Goal: Task Accomplishment & Management: Use online tool/utility

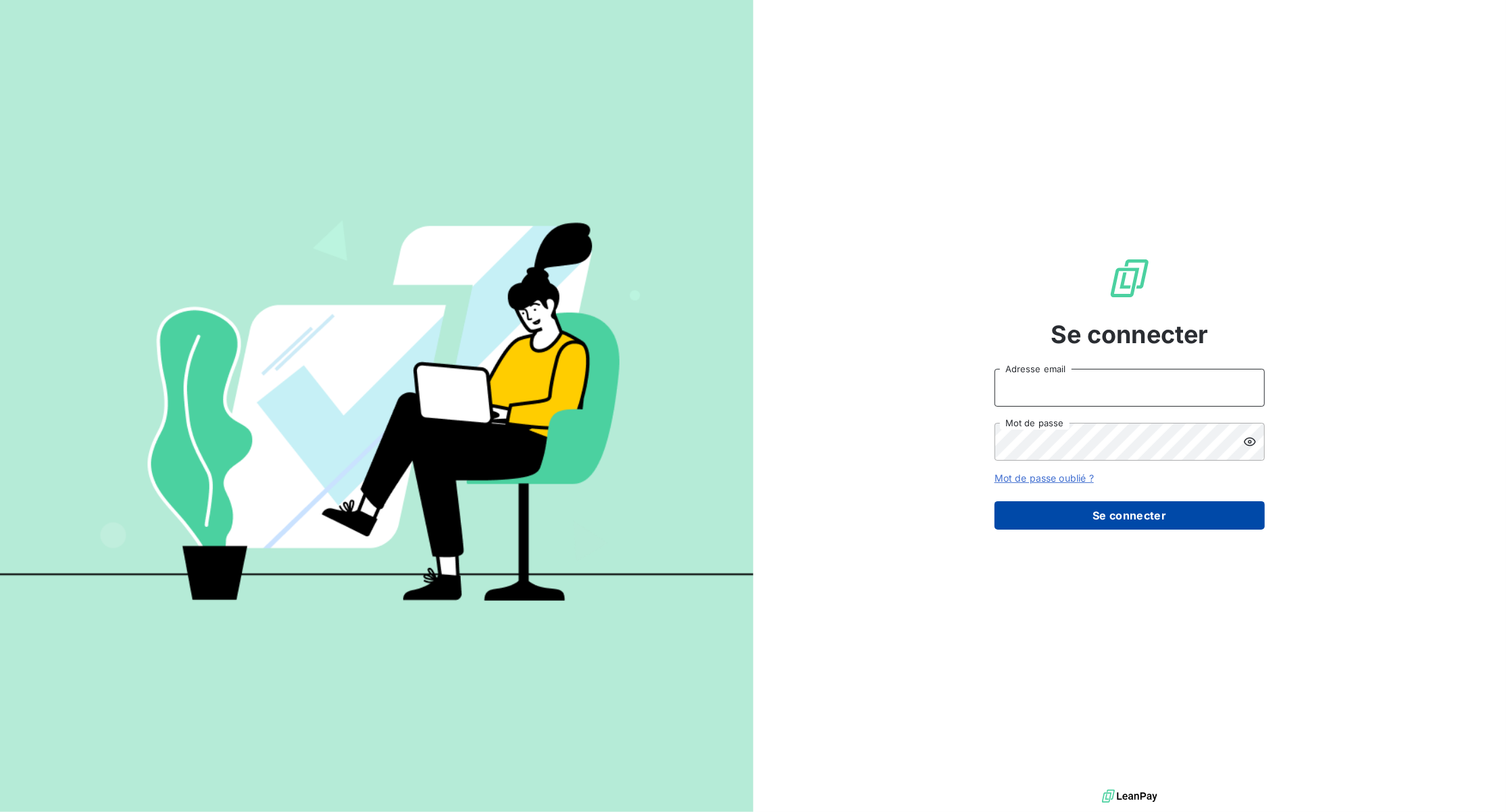
type input "[EMAIL_ADDRESS][DOMAIN_NAME]"
click at [1161, 521] on button "Se connecter" at bounding box center [1130, 515] width 270 height 28
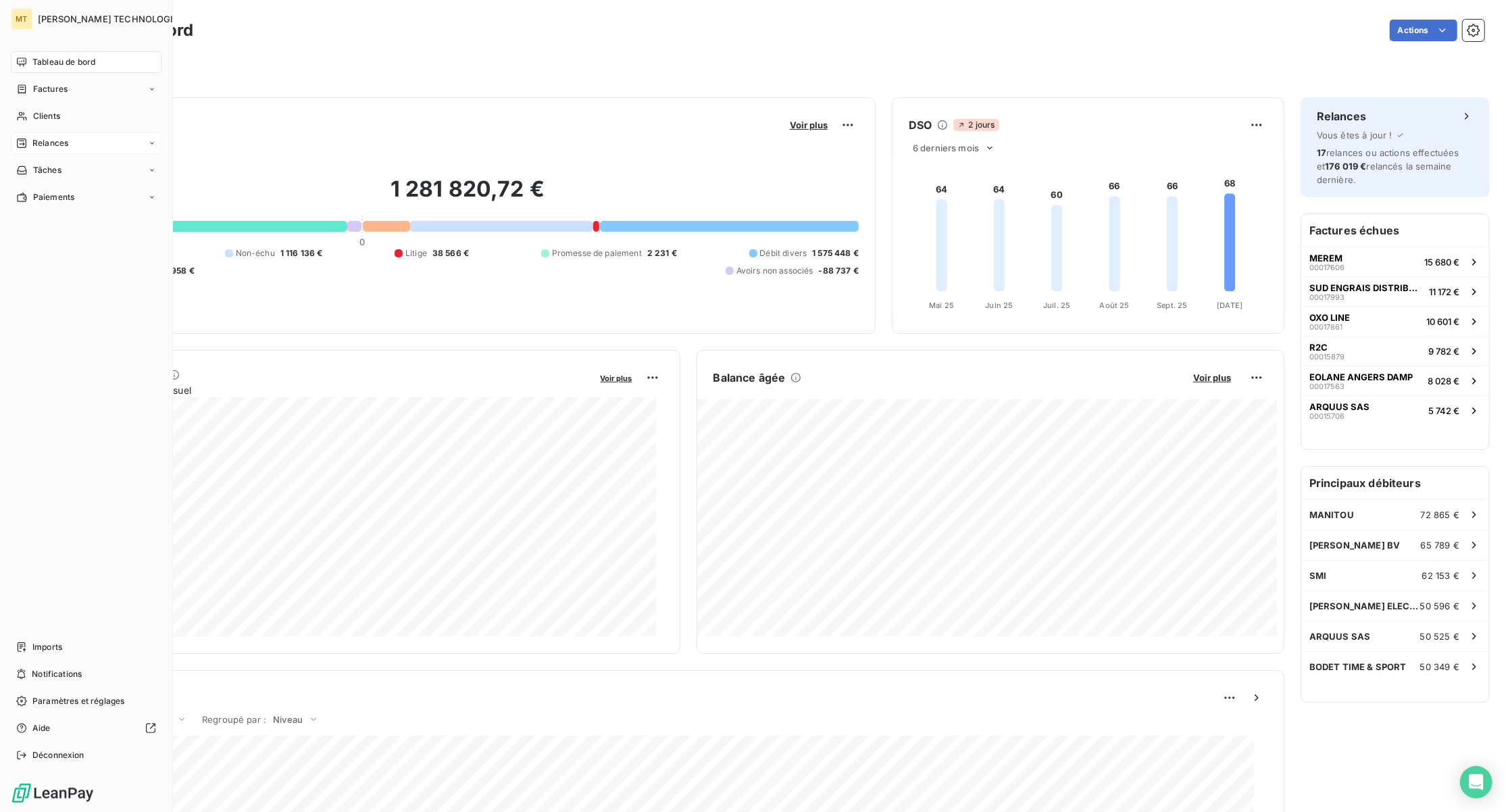
click at [66, 145] on span "Relances" at bounding box center [50, 143] width 36 height 12
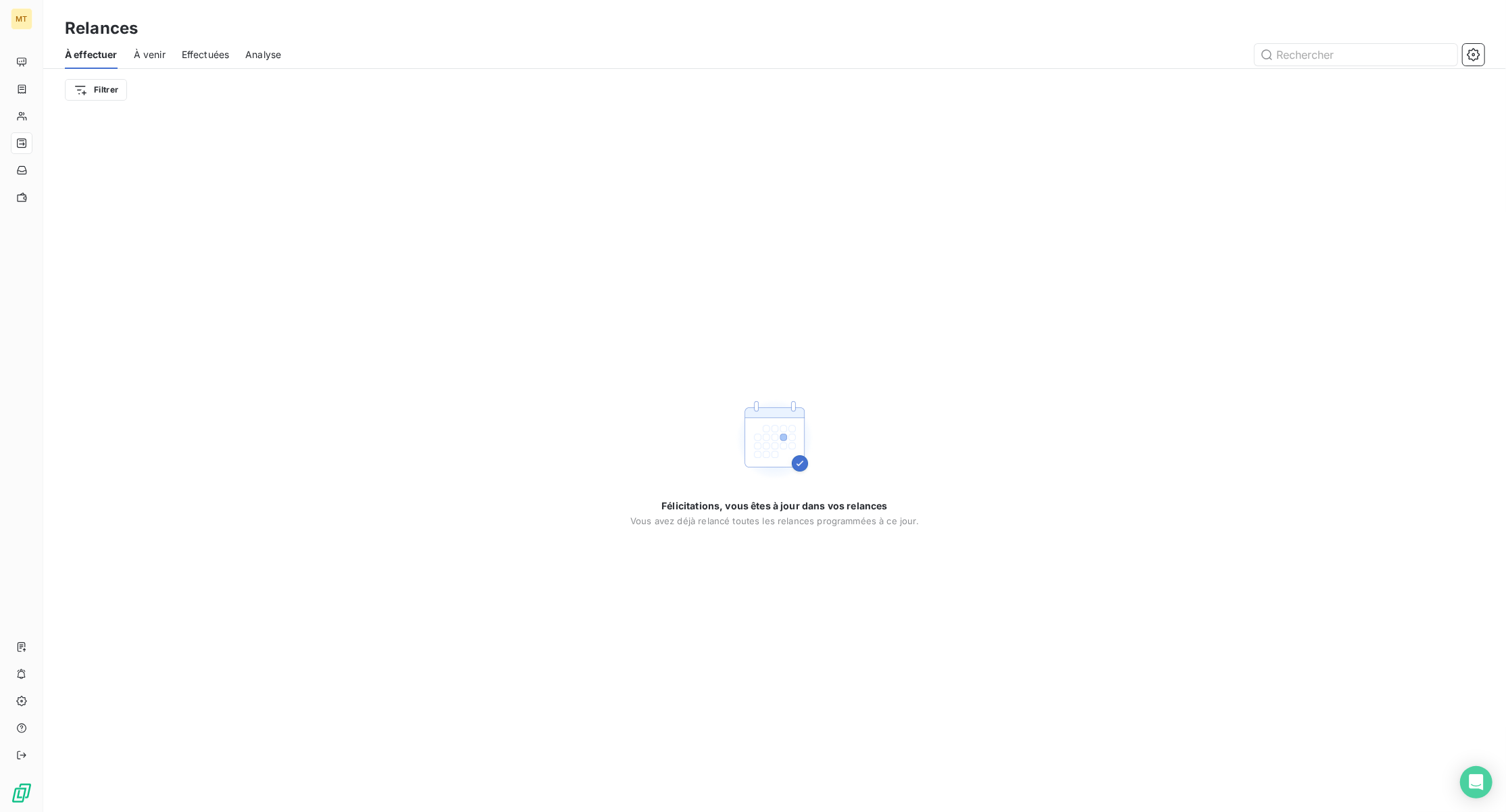
click at [208, 54] on span "Effectuées" at bounding box center [205, 54] width 48 height 14
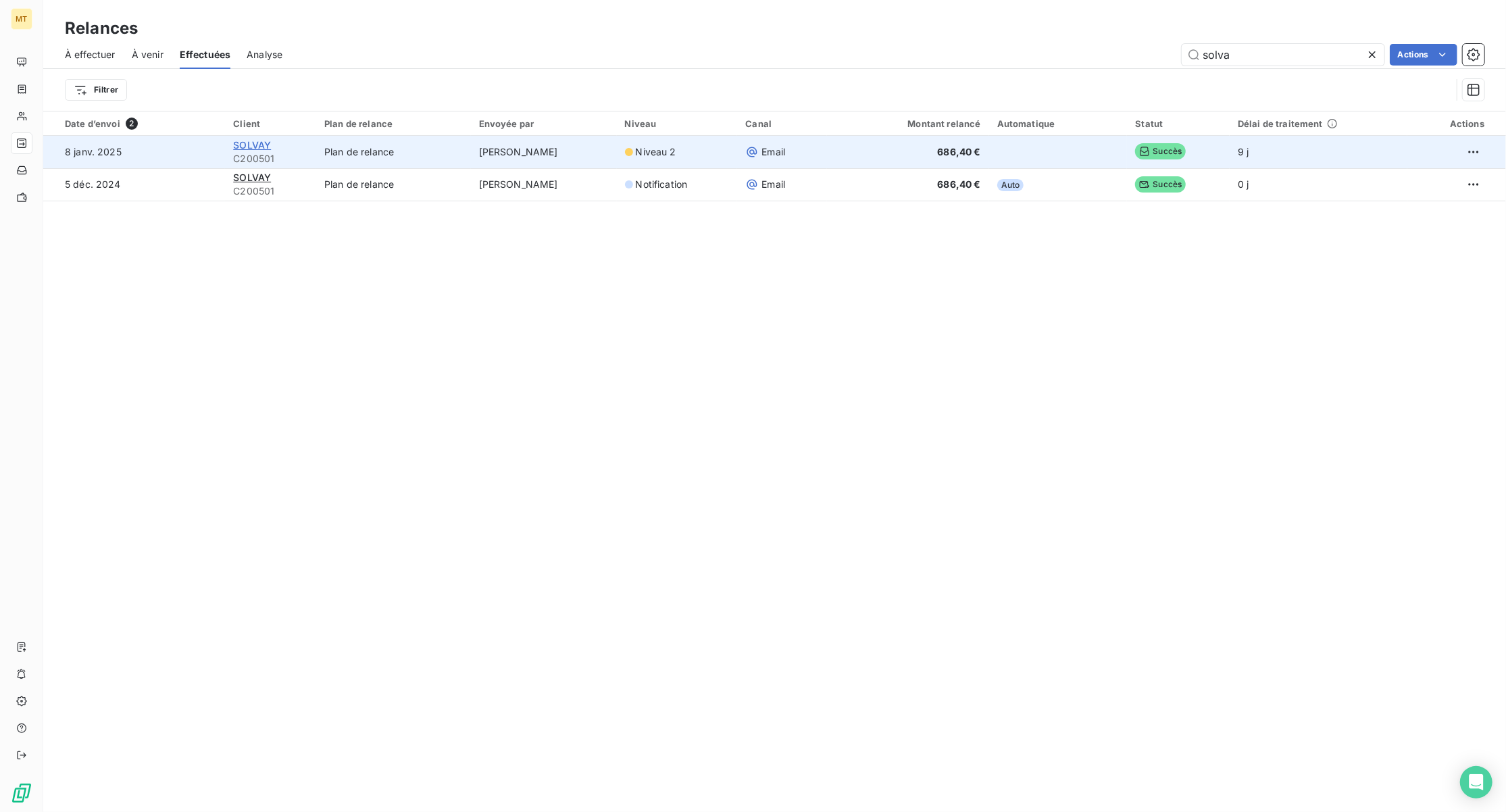
type input "solva"
click at [246, 145] on span "SOLVAY" at bounding box center [252, 145] width 38 height 11
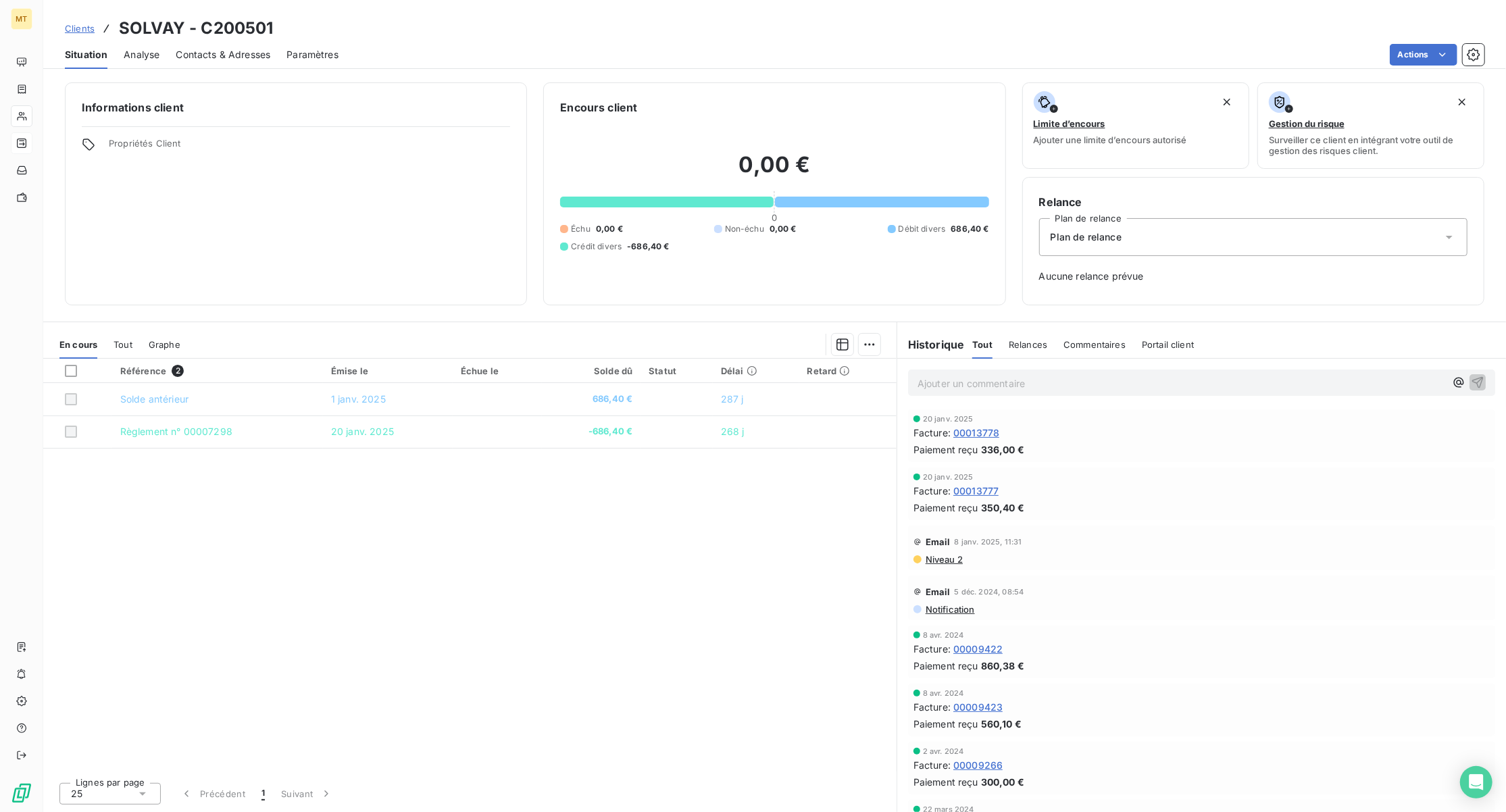
click at [952, 558] on span "Niveau 2" at bounding box center [943, 559] width 39 height 11
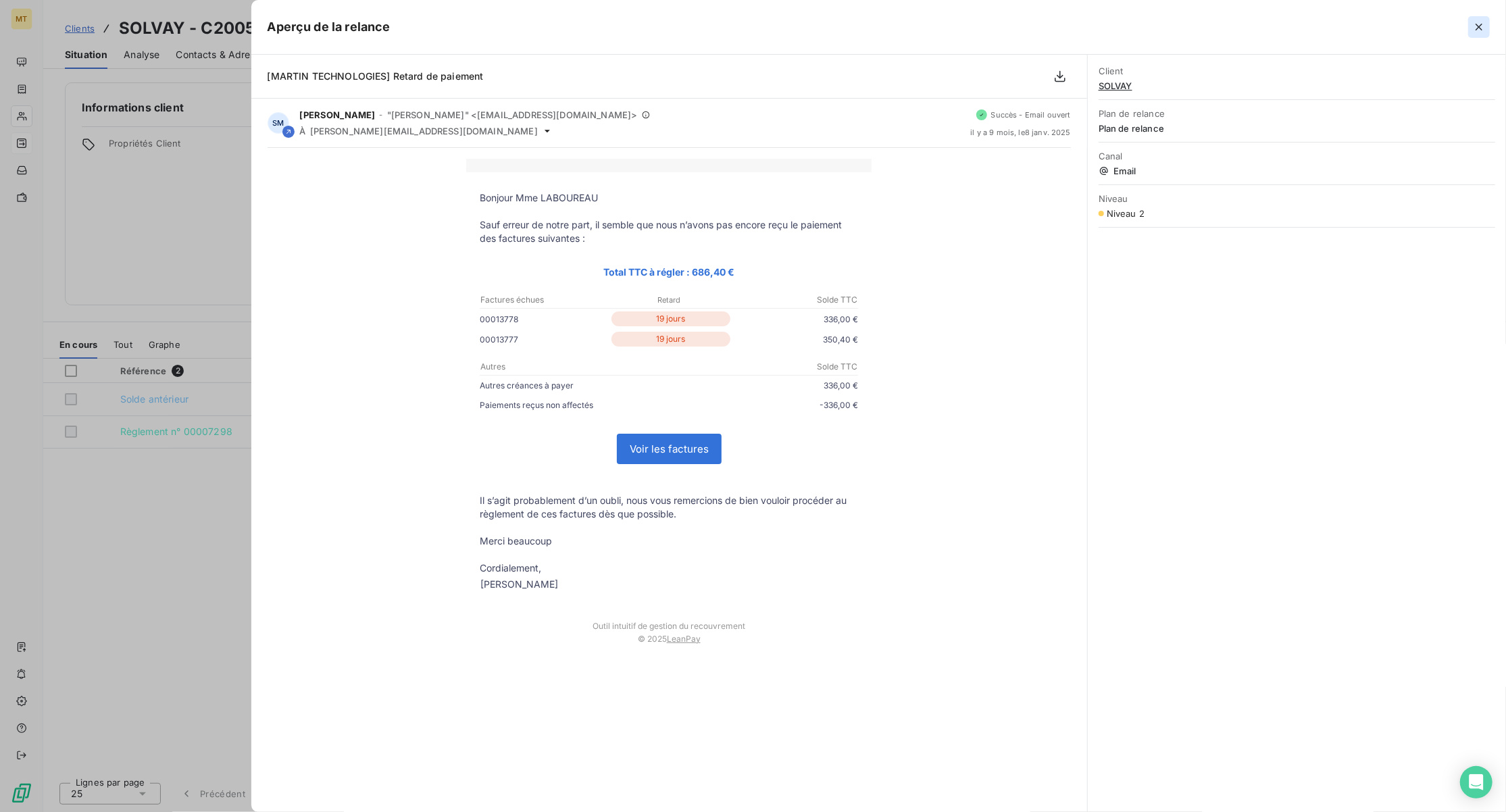
click at [1477, 26] on icon "button" at bounding box center [1479, 27] width 14 height 14
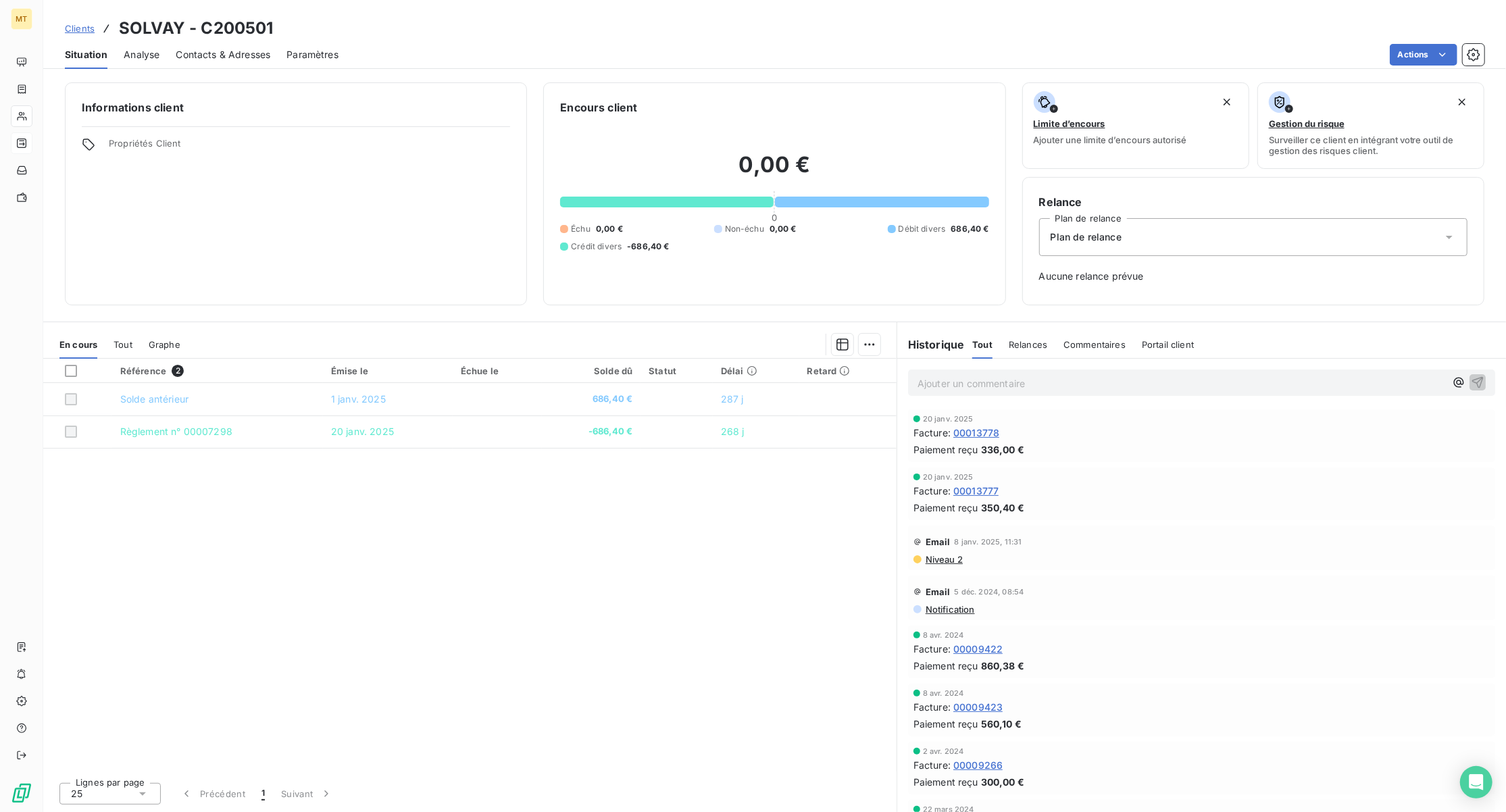
click at [246, 52] on span "Contacts & Adresses" at bounding box center [223, 54] width 95 height 14
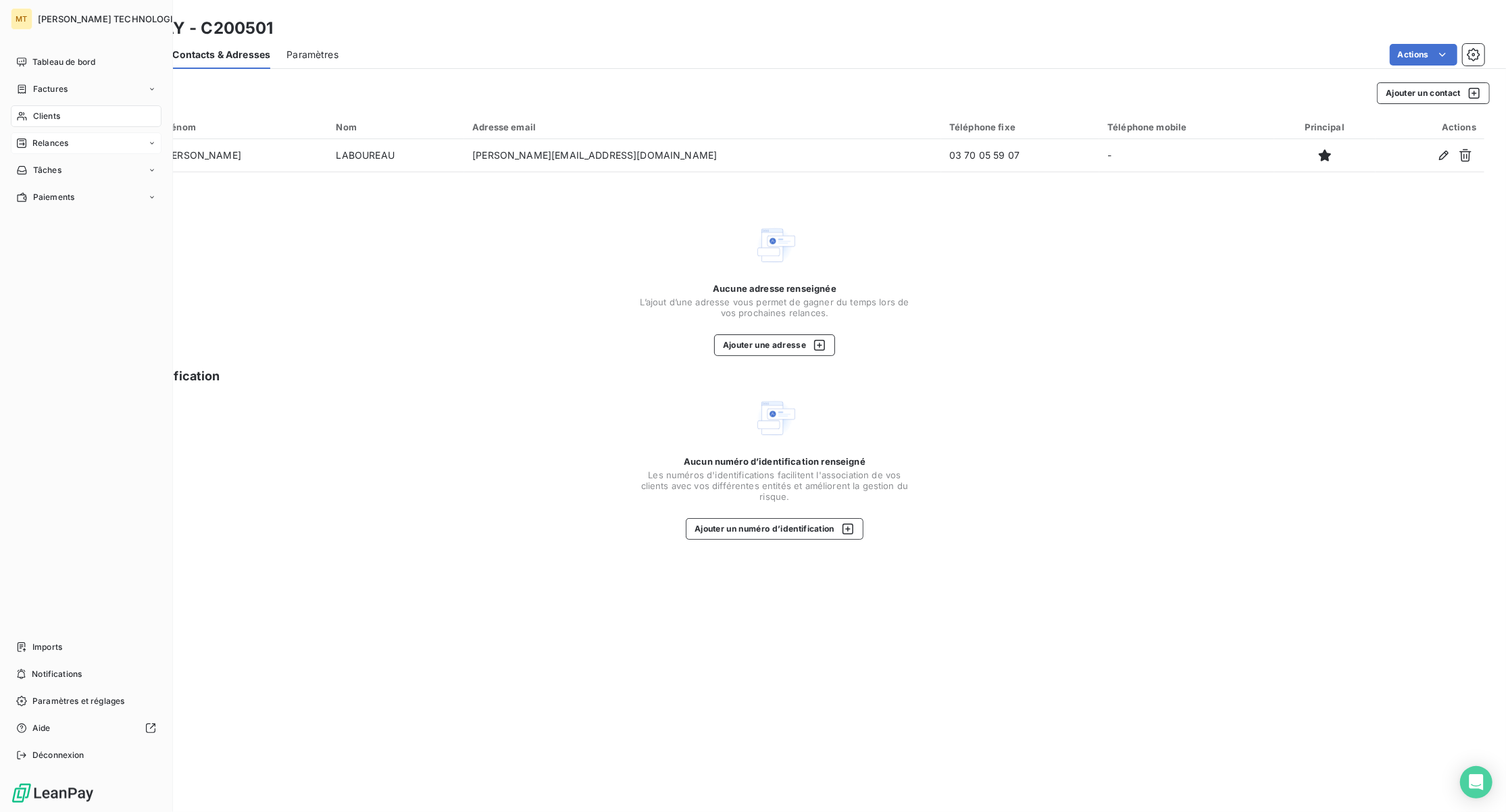
click at [28, 114] on div "Clients" at bounding box center [86, 116] width 151 height 22
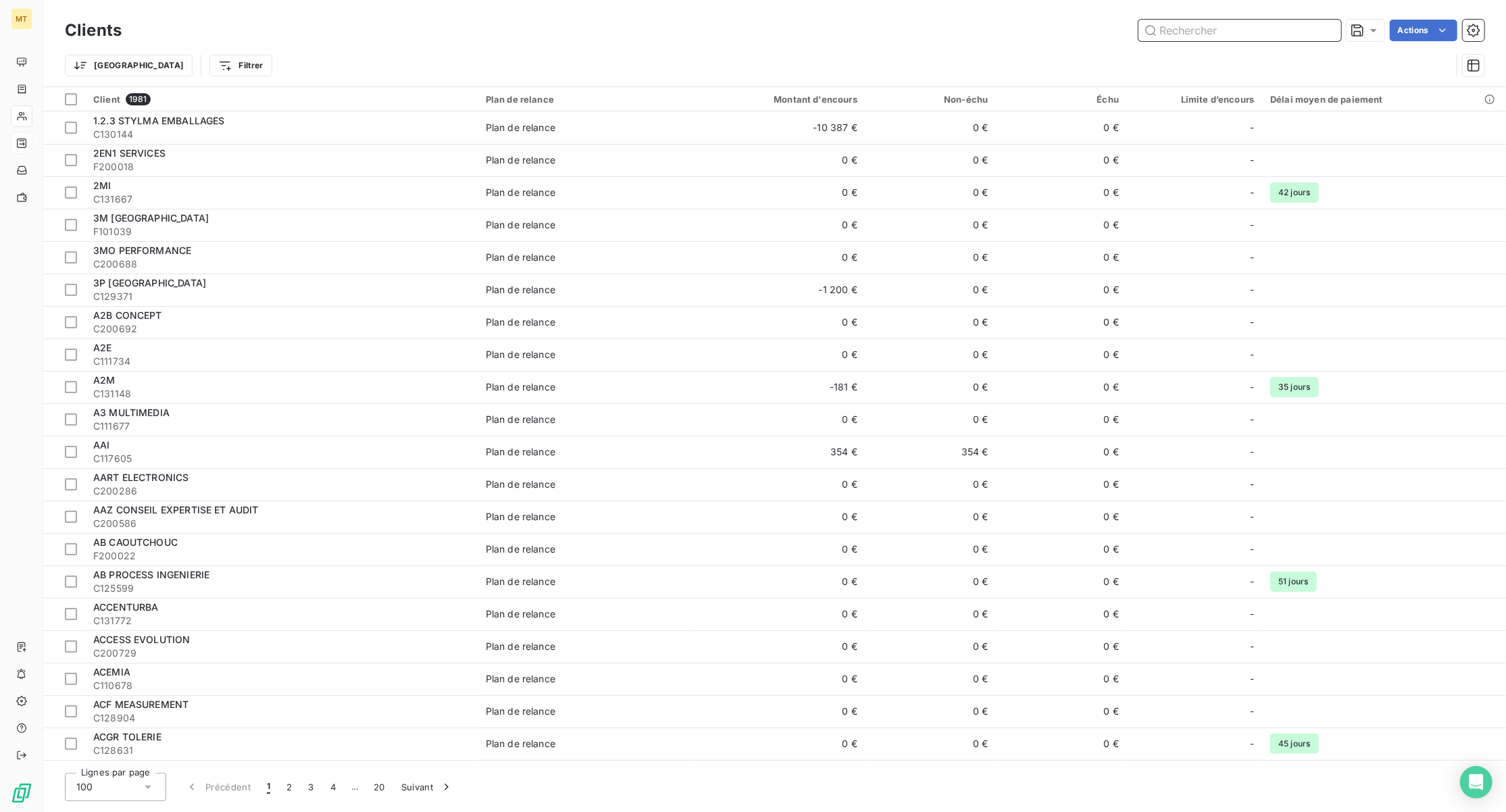
click at [1262, 30] on input "text" at bounding box center [1240, 30] width 203 height 22
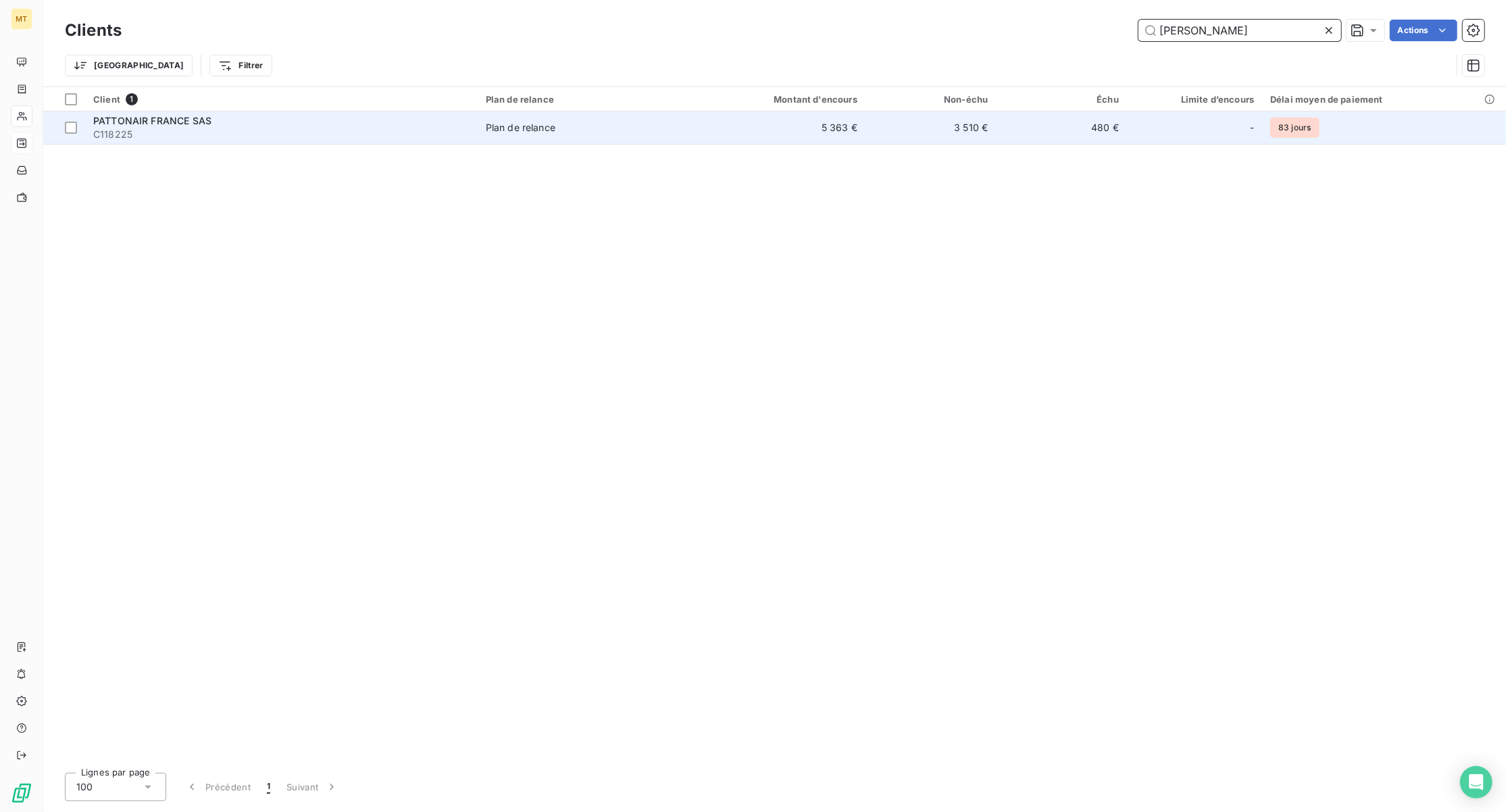
type input "[PERSON_NAME]"
click at [142, 115] on span "PATTONAIR FRANCE SAS" at bounding box center [152, 120] width 118 height 11
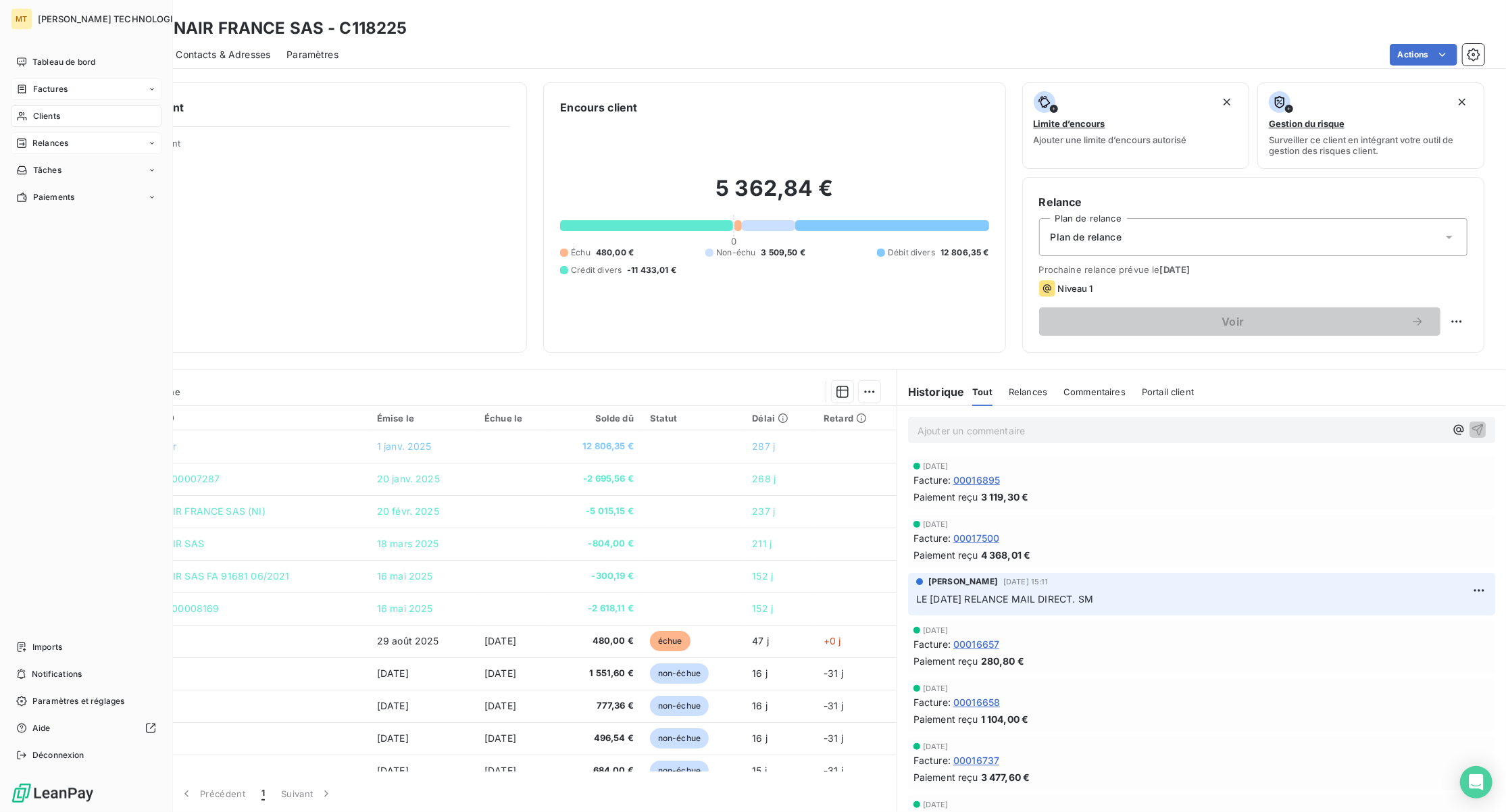
click at [38, 86] on span "Factures" at bounding box center [51, 89] width 35 height 12
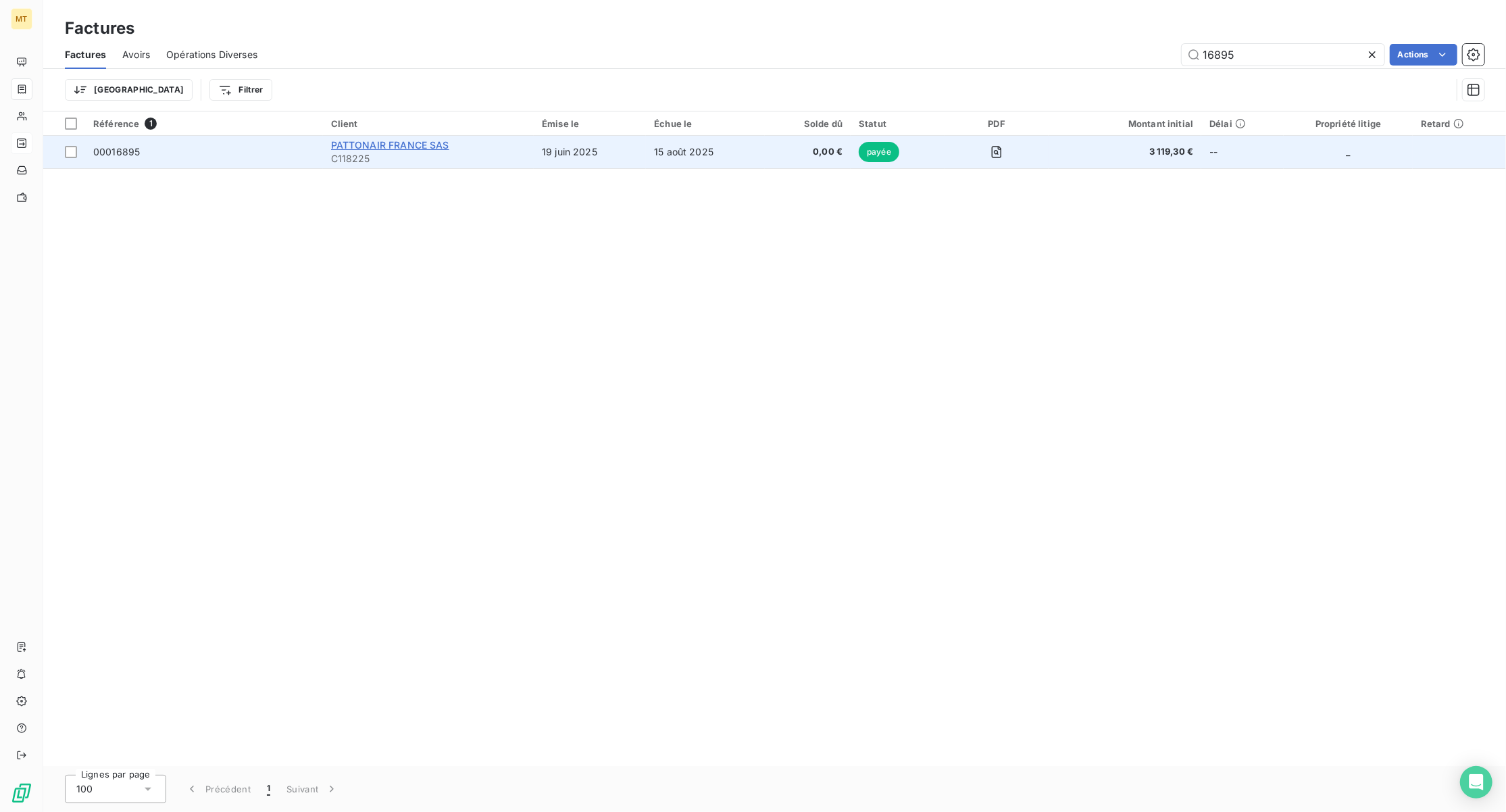
type input "16895"
click at [393, 143] on span "PATTONAIR FRANCE SAS" at bounding box center [390, 145] width 118 height 11
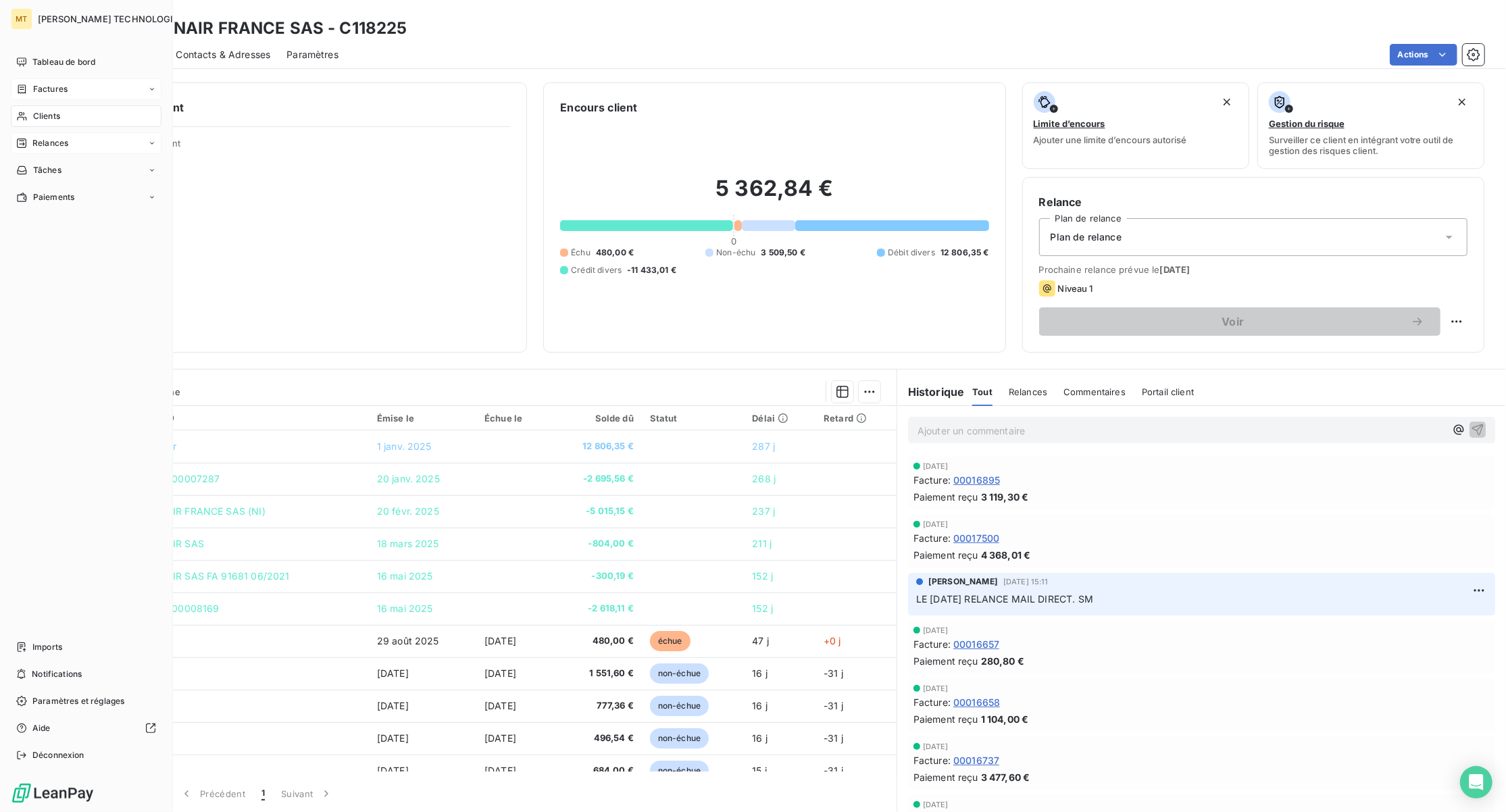
click at [58, 90] on span "Factures" at bounding box center [51, 89] width 35 height 12
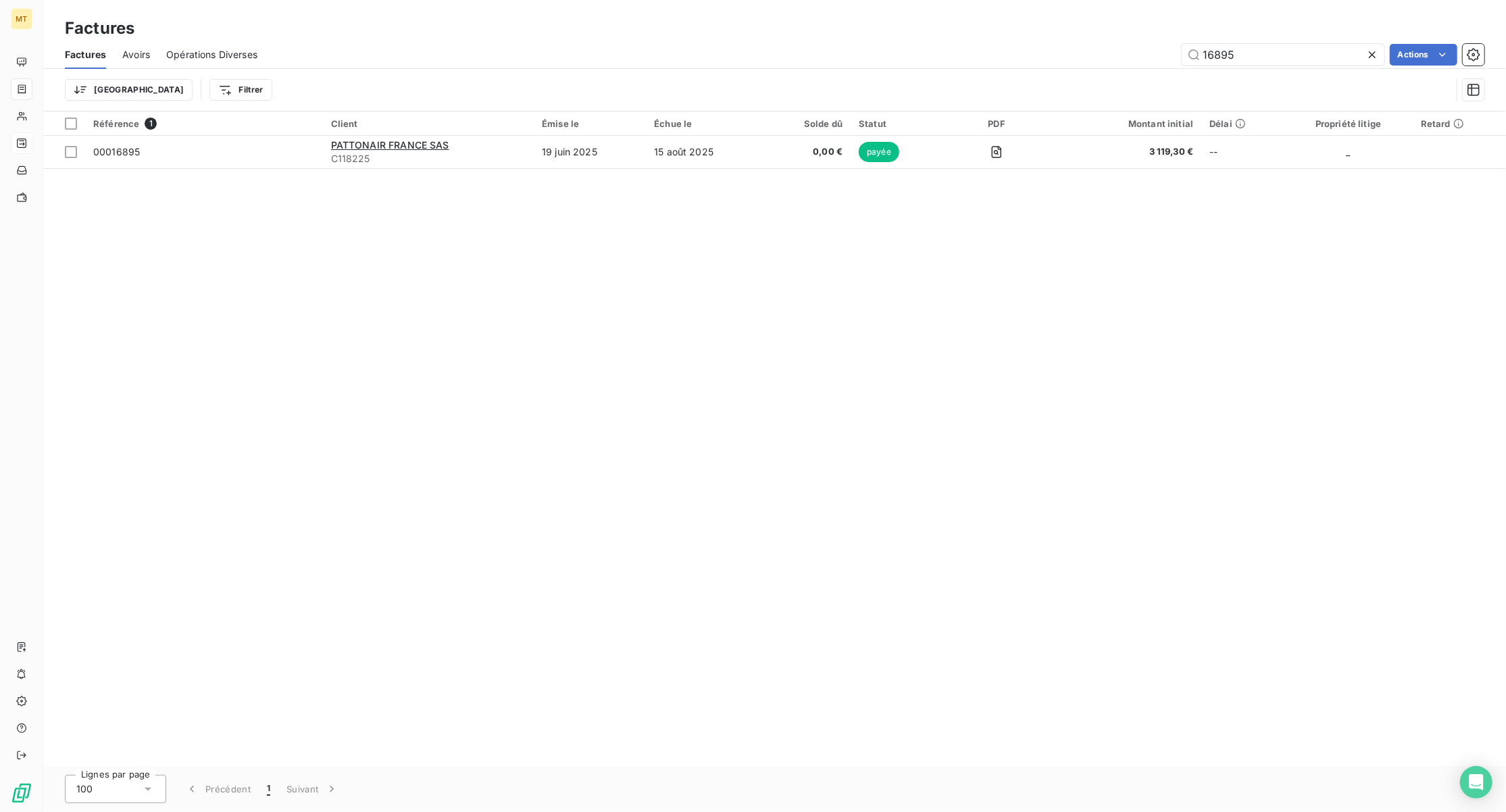
drag, startPoint x: 1271, startPoint y: 52, endPoint x: 1099, endPoint y: 58, distance: 172.1
click at [1099, 58] on div "16895 Actions" at bounding box center [878, 54] width 1211 height 22
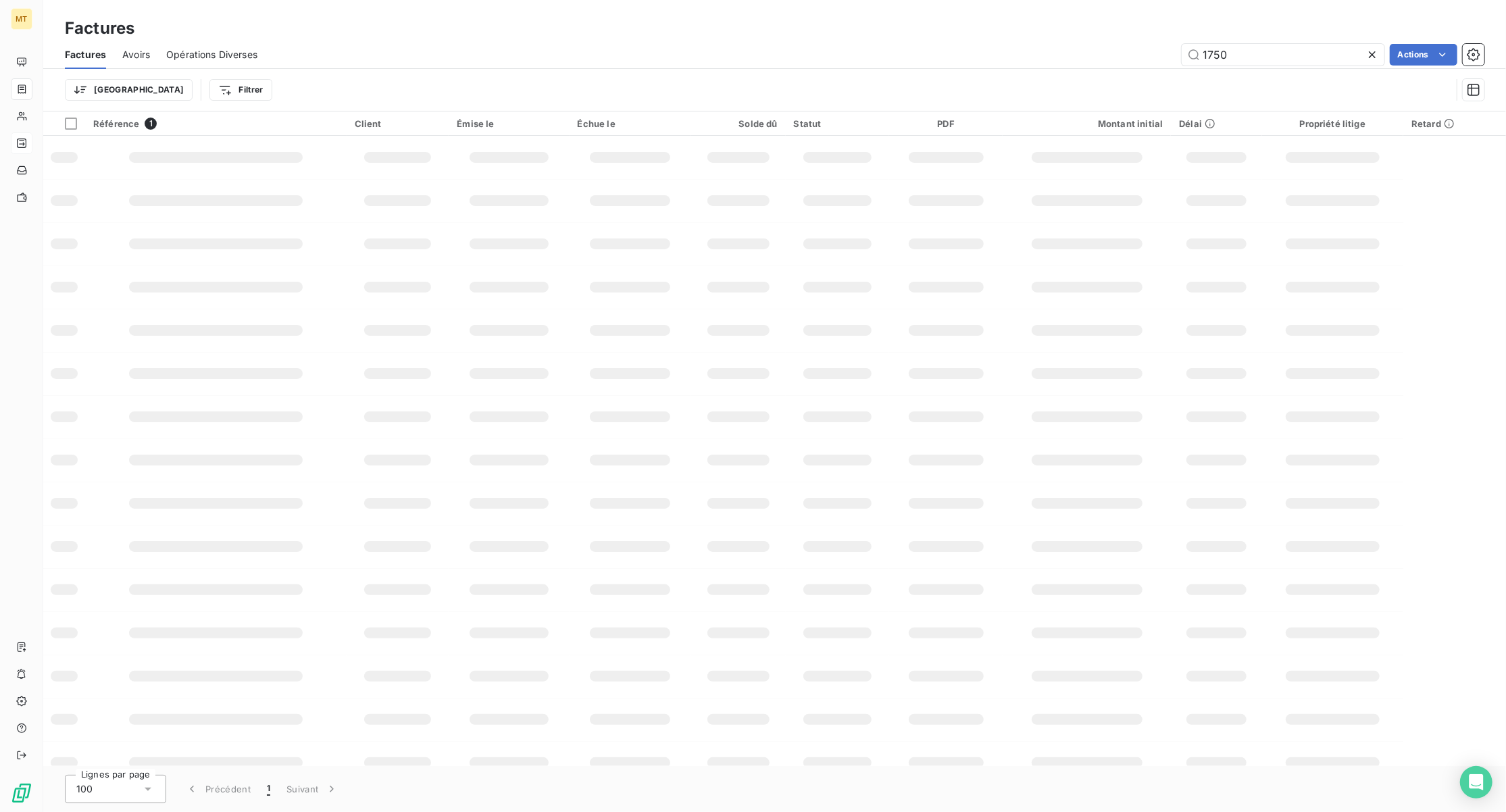
type input "17500"
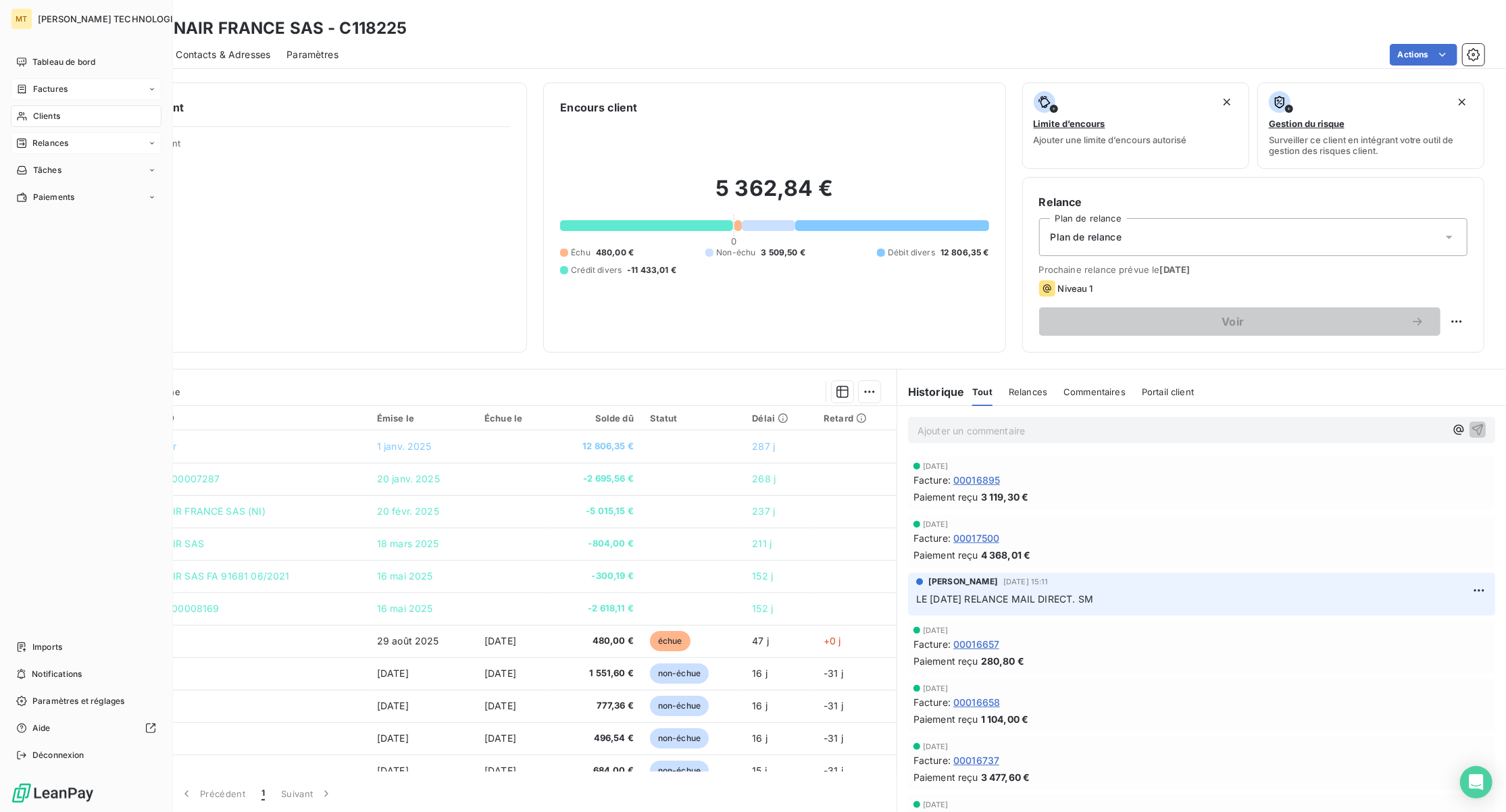
click at [43, 84] on span "Factures" at bounding box center [51, 89] width 35 height 12
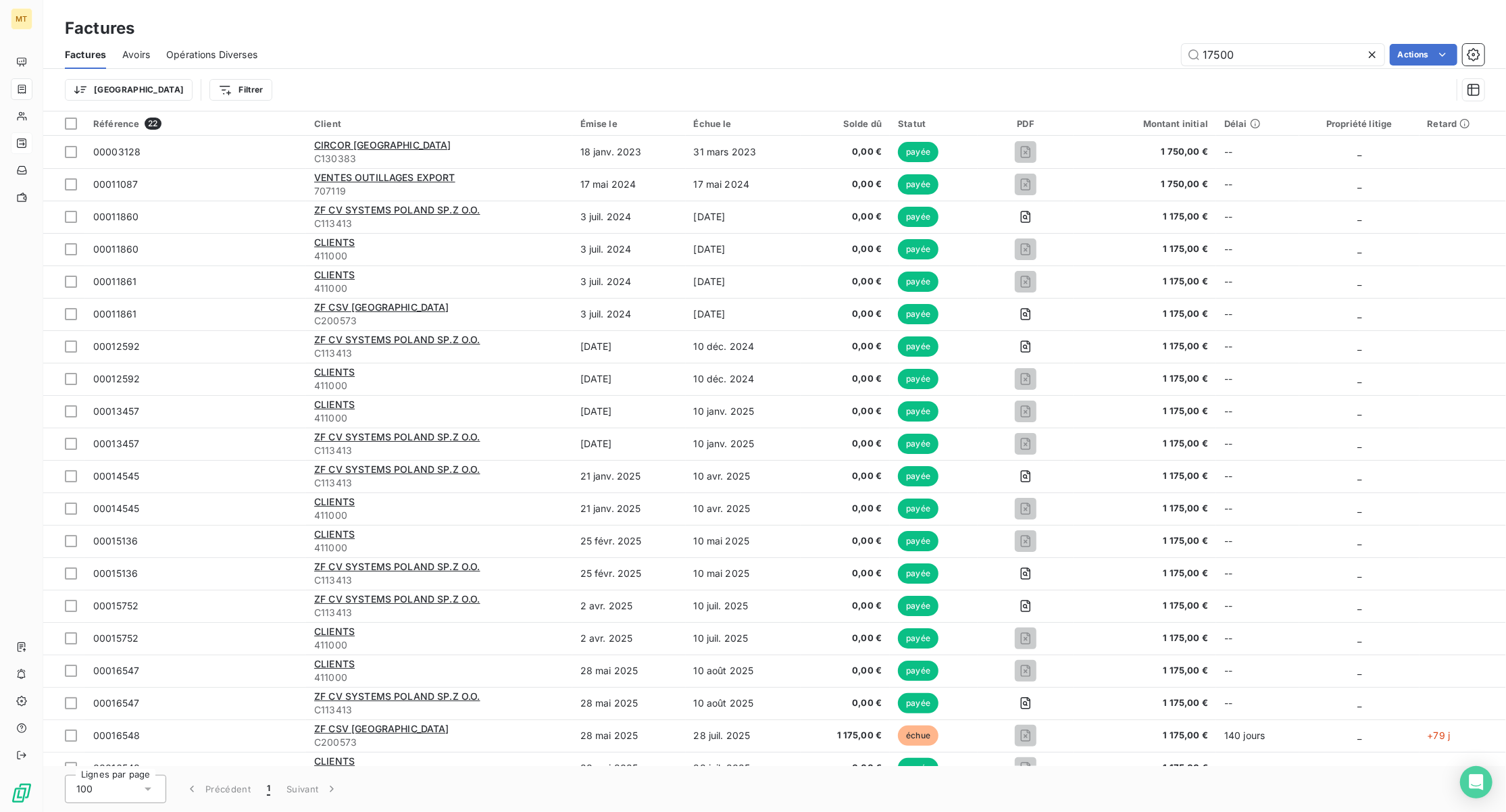
click at [1370, 52] on icon at bounding box center [1372, 54] width 7 height 7
